Goal: Task Accomplishment & Management: Manage account settings

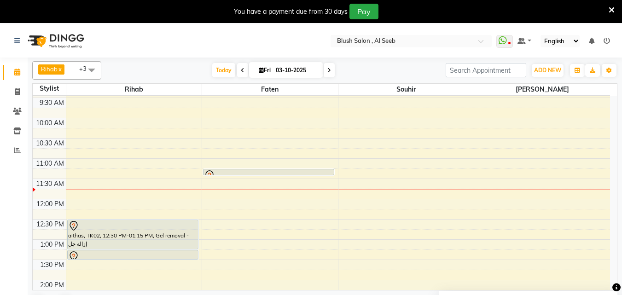
scroll to position [382, 0]
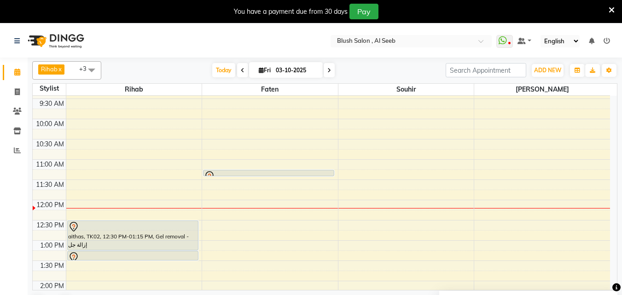
click at [283, 172] on div at bounding box center [268, 176] width 129 height 11
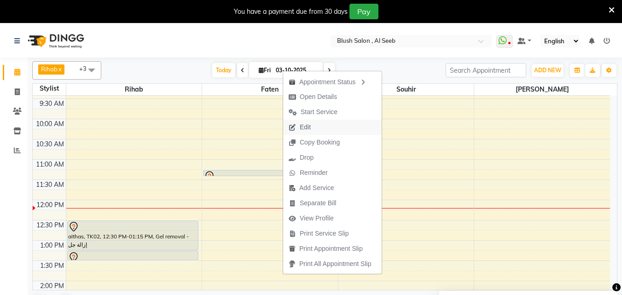
click at [309, 127] on span "Edit" at bounding box center [305, 127] width 11 height 10
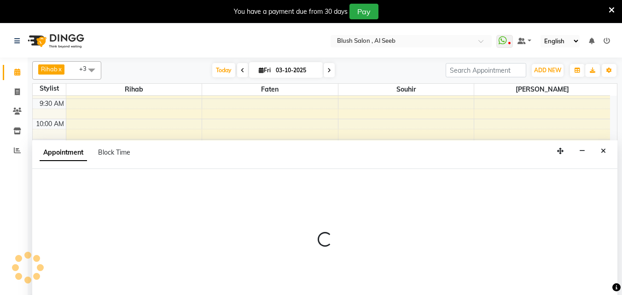
scroll to position [24, 0]
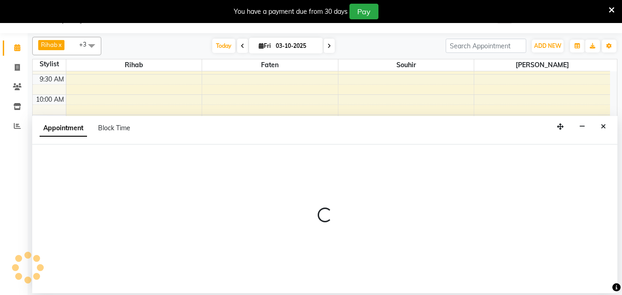
select select "tentative"
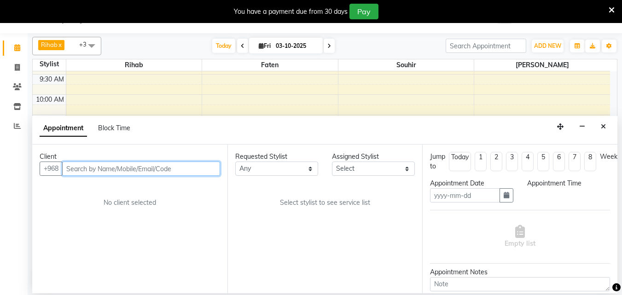
type input "03-10-2025"
select select "675"
select select "38038"
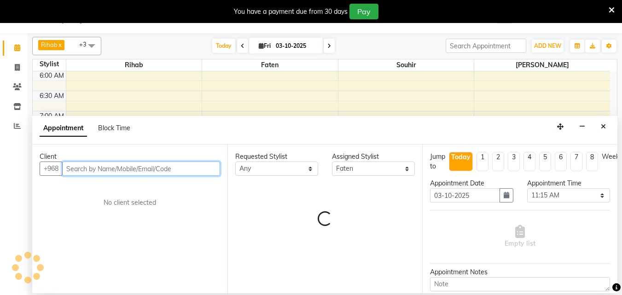
scroll to position [487, 0]
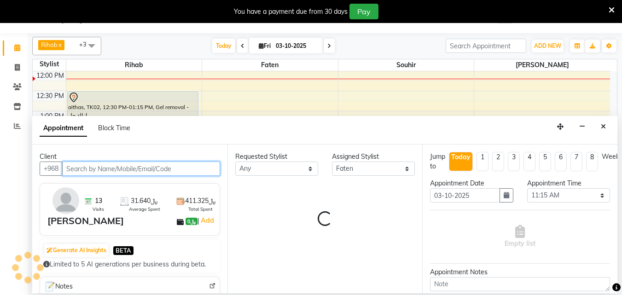
select select "2564"
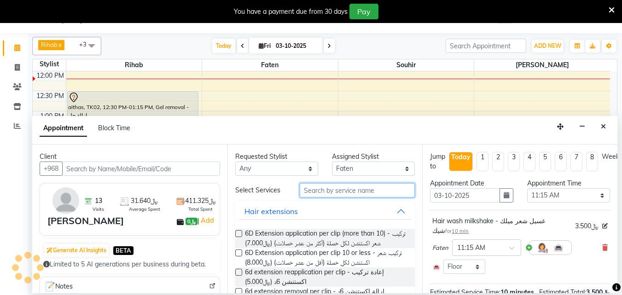
click at [324, 194] on input "text" at bounding box center [357, 190] width 115 height 14
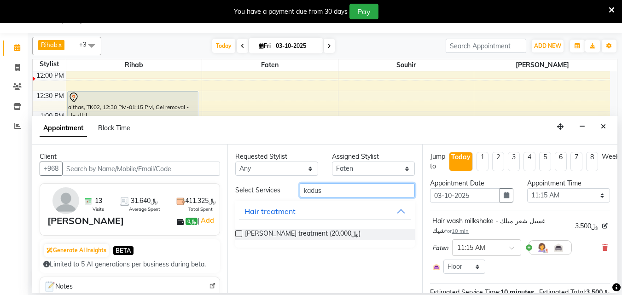
type input "kadus"
click at [238, 237] on label at bounding box center [238, 233] width 7 height 7
click at [238, 238] on input "checkbox" at bounding box center [238, 235] width 6 height 6
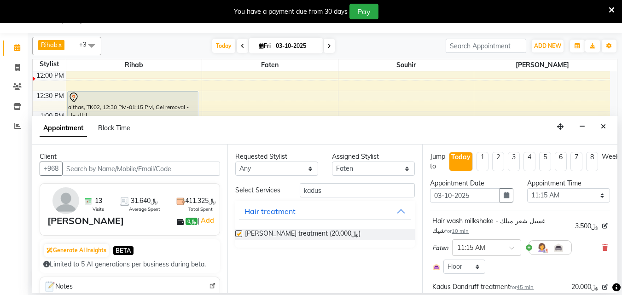
checkbox input "false"
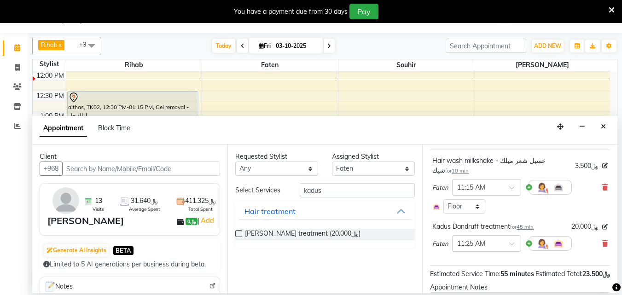
scroll to position [160, 0]
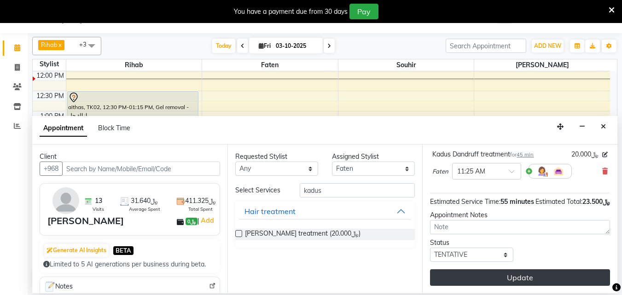
click at [491, 273] on button "Update" at bounding box center [520, 277] width 180 height 17
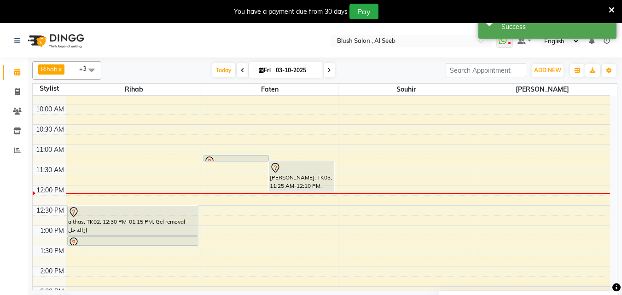
scroll to position [394, 0]
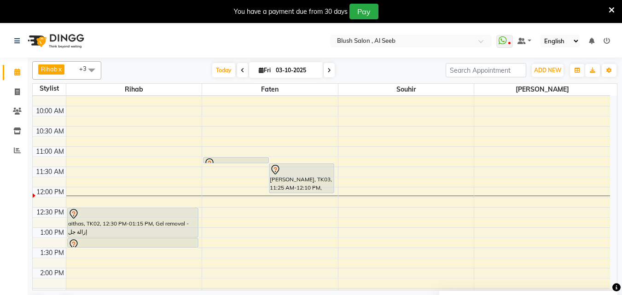
click at [287, 171] on div at bounding box center [302, 169] width 64 height 11
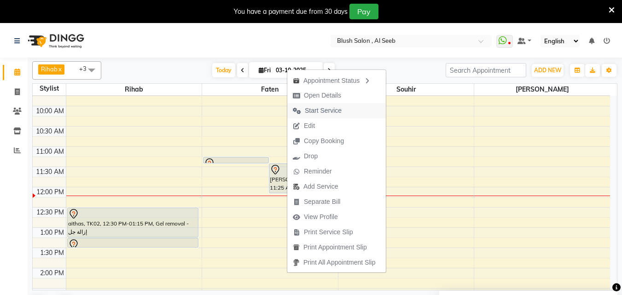
click at [331, 111] on span "Start Service" at bounding box center [323, 111] width 37 height 10
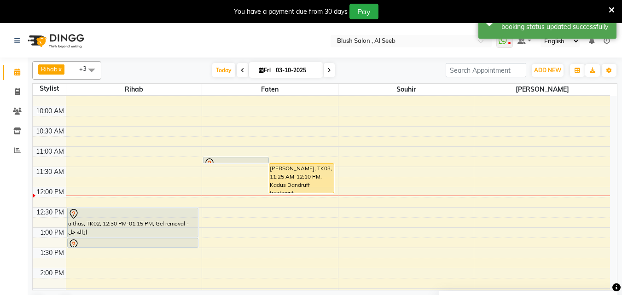
click at [306, 180] on div "[PERSON_NAME], TK03, 11:25 AM-12:10 PM, Kadus Dandruff treatment" at bounding box center [301, 178] width 65 height 29
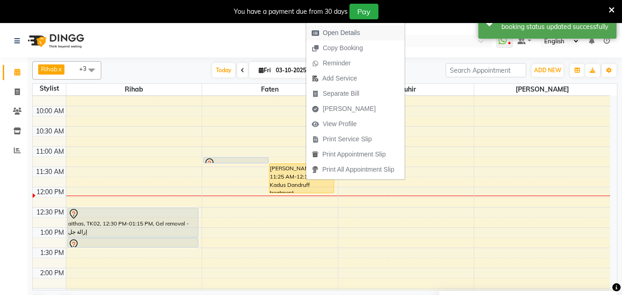
click at [337, 32] on span "Open Details" at bounding box center [341, 33] width 37 height 10
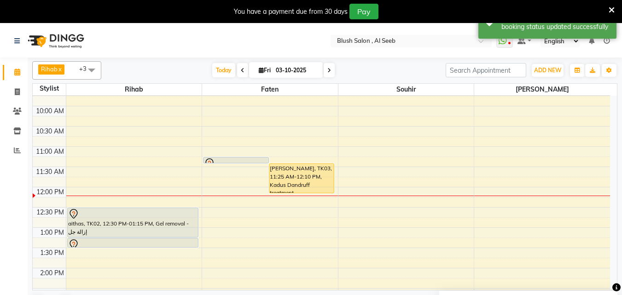
click at [298, 180] on div "[PERSON_NAME], TK03, 11:25 AM-12:10 PM, Kadus Dandruff treatment" at bounding box center [301, 178] width 65 height 29
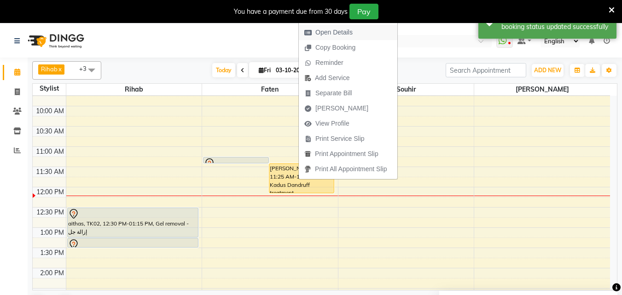
click at [329, 32] on span "Open Details" at bounding box center [333, 33] width 37 height 10
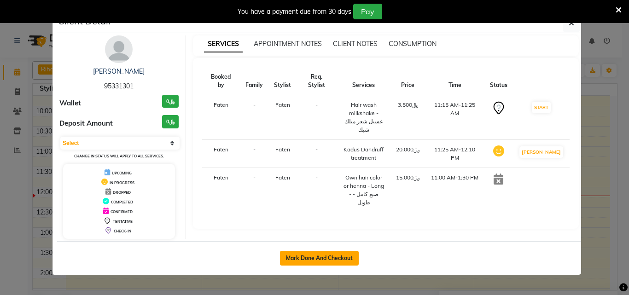
click at [309, 263] on button "Mark Done And Checkout" at bounding box center [319, 258] width 79 height 15
select select "service"
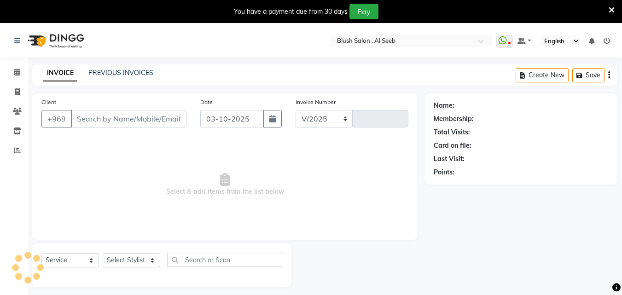
select select "5589"
type input "0973"
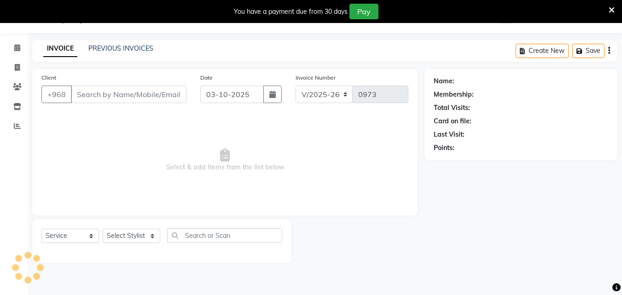
type input "95****01"
select select "38038"
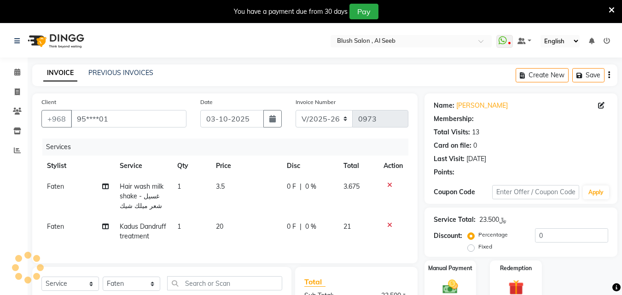
scroll to position [46, 0]
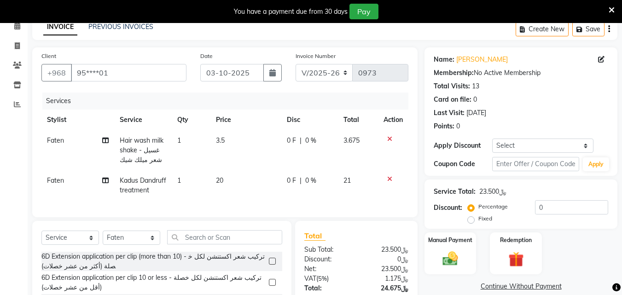
click at [388, 142] on icon at bounding box center [389, 139] width 5 height 6
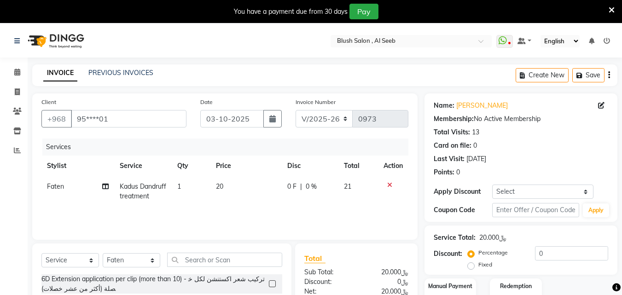
scroll to position [92, 0]
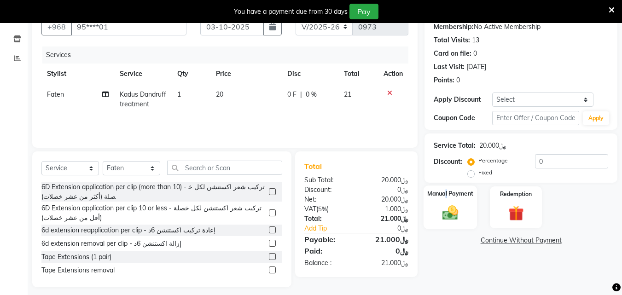
drag, startPoint x: 446, startPoint y: 204, endPoint x: 443, endPoint y: 210, distance: 6.8
click at [445, 208] on div "Manual Payment" at bounding box center [450, 207] width 54 height 44
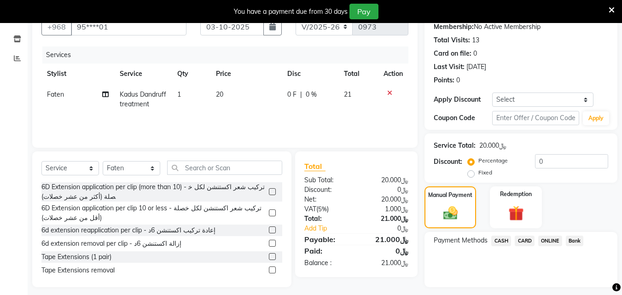
click at [529, 246] on span "CARD" at bounding box center [525, 241] width 20 height 11
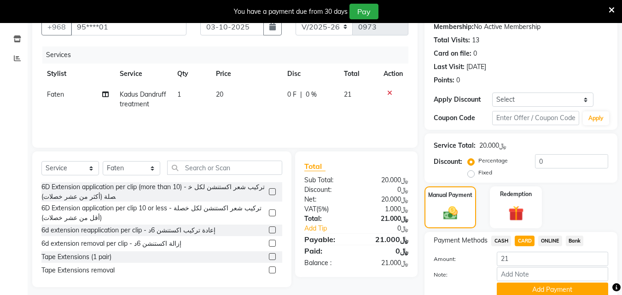
scroll to position [144, 0]
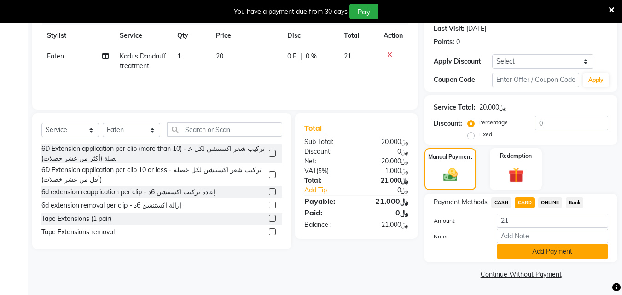
click at [515, 245] on button "Add Payment" at bounding box center [552, 251] width 111 height 14
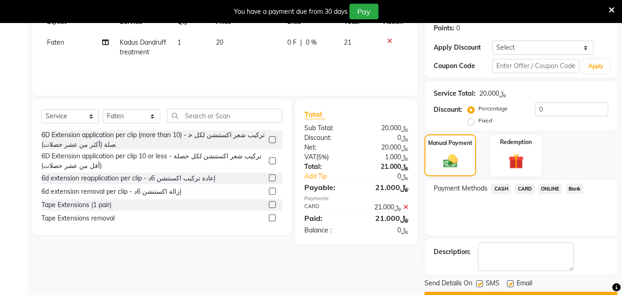
scroll to position [182, 0]
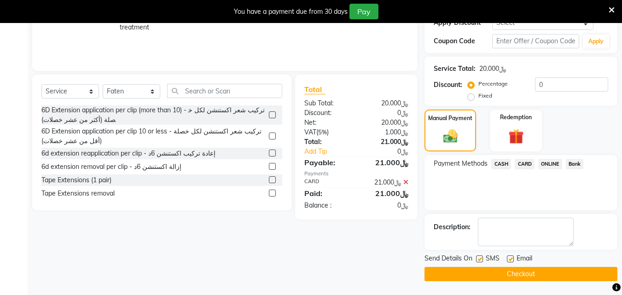
click at [538, 273] on button "Checkout" at bounding box center [520, 274] width 193 height 14
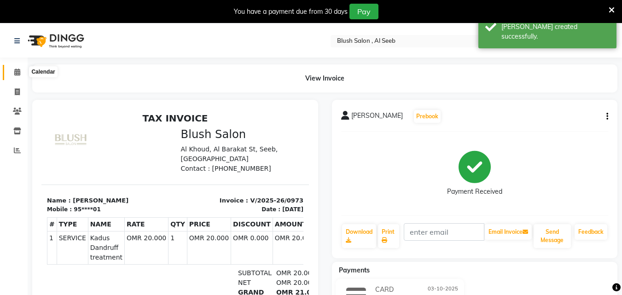
click at [17, 71] on icon at bounding box center [17, 72] width 6 height 7
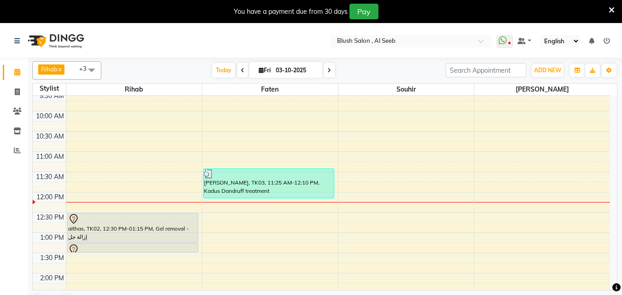
scroll to position [336, 0]
